Goal: Entertainment & Leisure: Browse casually

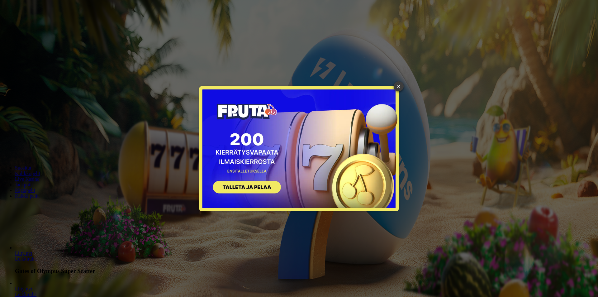
click at [399, 87] on link "×" at bounding box center [399, 86] width 10 height 10
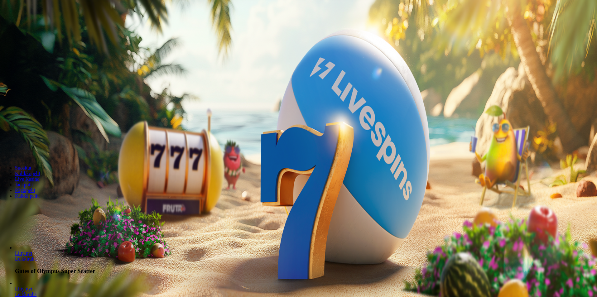
click at [43, 25] on span "Kirjaudu" at bounding box center [43, 22] width 15 height 5
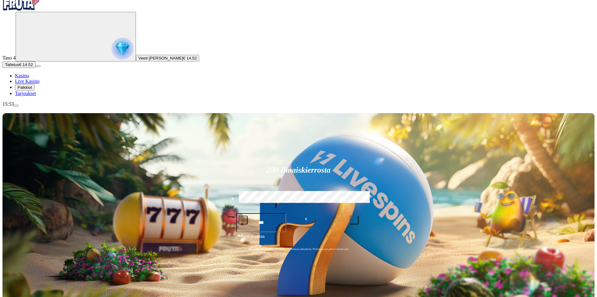
scroll to position [62, 0]
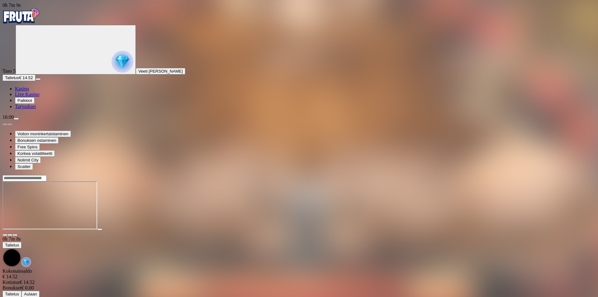
click at [5, 235] on span "close icon" at bounding box center [5, 235] width 0 height 0
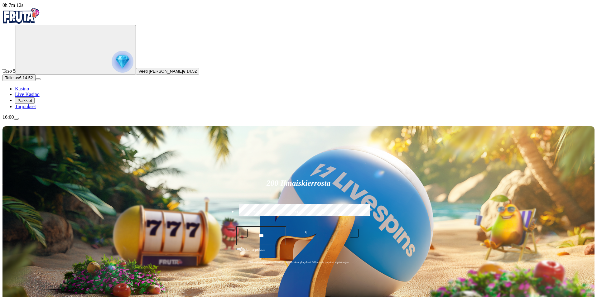
click at [32, 103] on span "Palkkiot" at bounding box center [24, 100] width 15 height 5
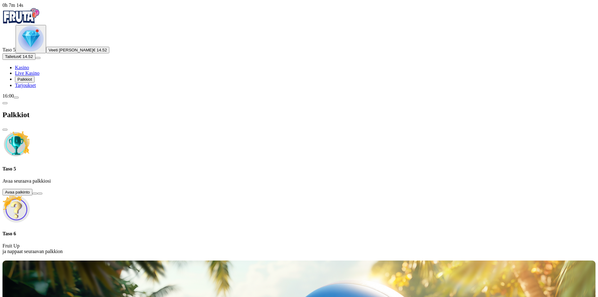
click at [37, 193] on button at bounding box center [34, 194] width 5 height 2
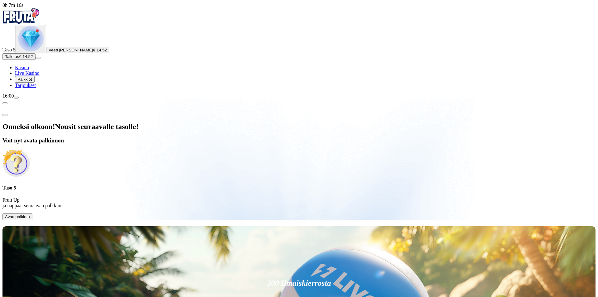
click at [30, 214] on span "Avaa palkinto" at bounding box center [17, 216] width 25 height 5
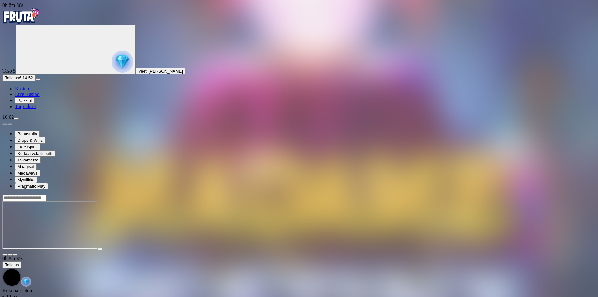
click at [5, 255] on span "close icon" at bounding box center [5, 255] width 0 height 0
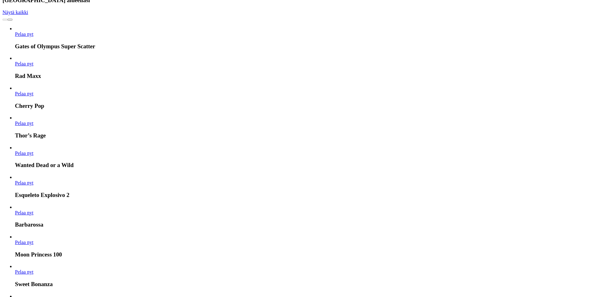
scroll to position [374, 0]
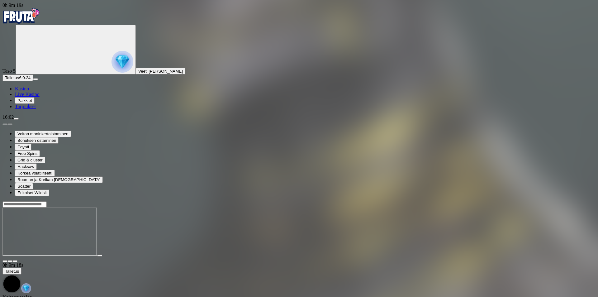
click at [5, 261] on span "close icon" at bounding box center [5, 261] width 0 height 0
